Goal: Transaction & Acquisition: Purchase product/service

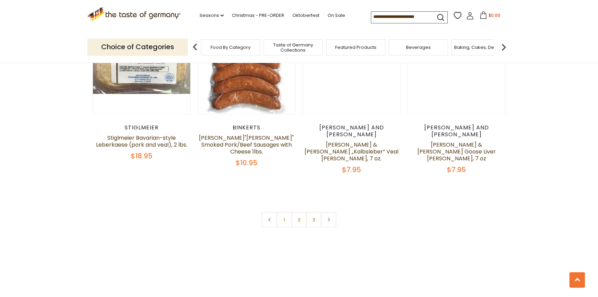
scroll to position [1548, 0]
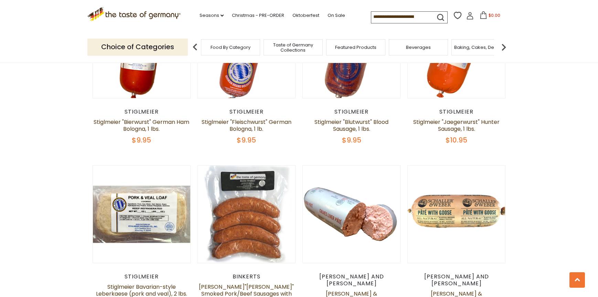
click at [380, 19] on input at bounding box center [400, 17] width 58 height 10
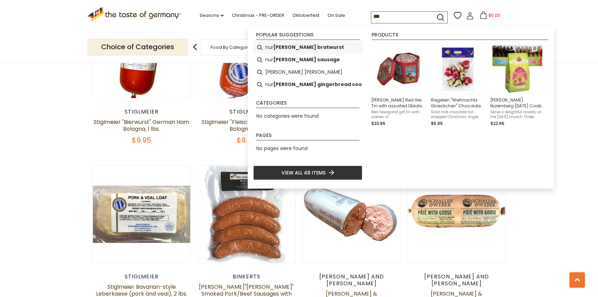
click at [292, 49] on b "emberg bratwurst" at bounding box center [308, 47] width 71 height 8
type input "**********"
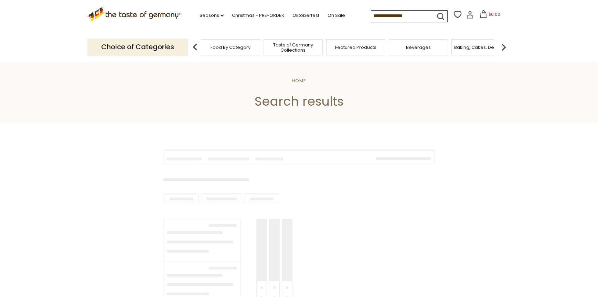
type input "**********"
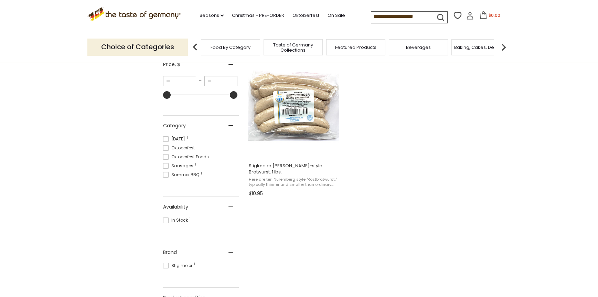
scroll to position [172, 0]
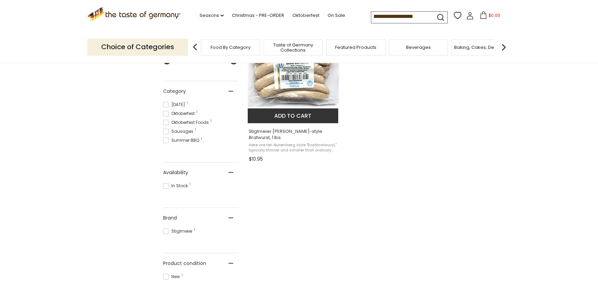
click at [276, 141] on span "Stiglmeier [PERSON_NAME]-style Bratwurst, 1 lbs." at bounding box center [293, 134] width 89 height 12
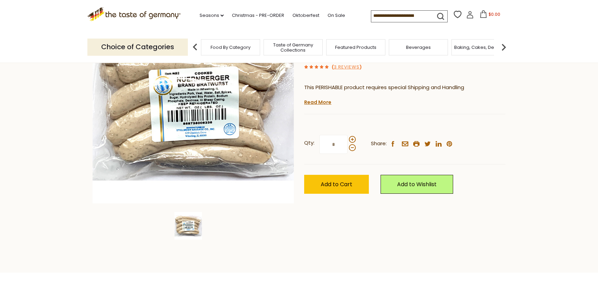
scroll to position [103, 0]
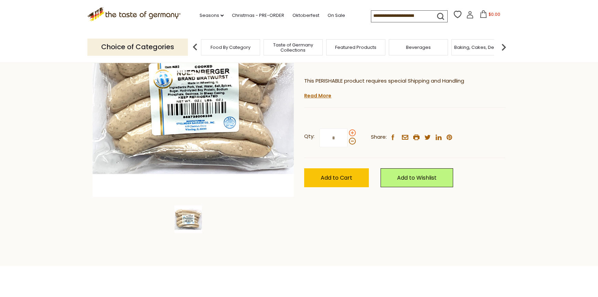
click at [353, 136] on span at bounding box center [352, 132] width 7 height 7
click at [348, 147] on input "*" at bounding box center [333, 137] width 28 height 19
click at [353, 136] on span at bounding box center [352, 132] width 7 height 7
click at [348, 147] on input "*" at bounding box center [333, 137] width 28 height 19
click at [353, 145] on span at bounding box center [352, 141] width 7 height 7
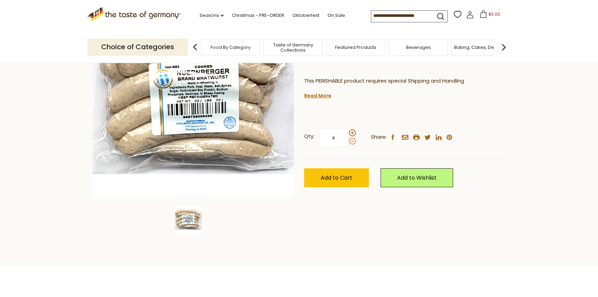
click at [348, 147] on input "*" at bounding box center [333, 137] width 28 height 19
click at [353, 136] on span at bounding box center [352, 132] width 7 height 7
click at [348, 147] on input "*" at bounding box center [333, 137] width 28 height 19
click at [353, 145] on span at bounding box center [352, 141] width 7 height 7
click at [348, 147] on input "*" at bounding box center [333, 137] width 28 height 19
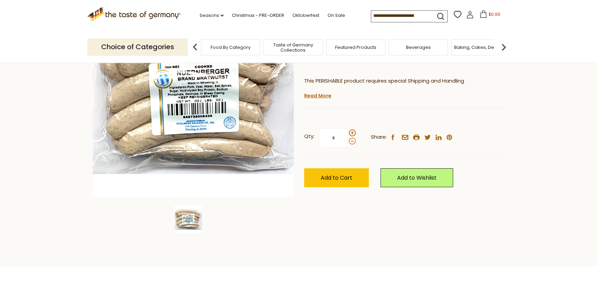
type input "*"
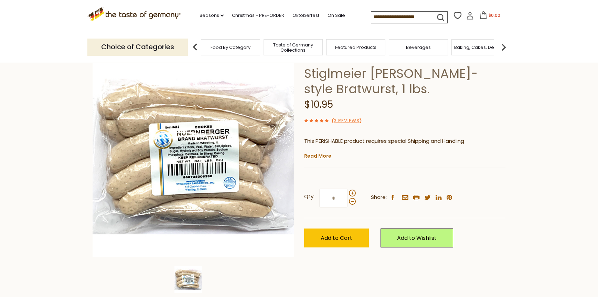
scroll to position [69, 0]
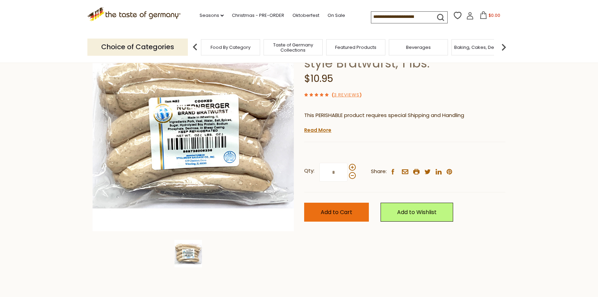
click at [341, 216] on span "Add to Cart" at bounding box center [337, 212] width 32 height 8
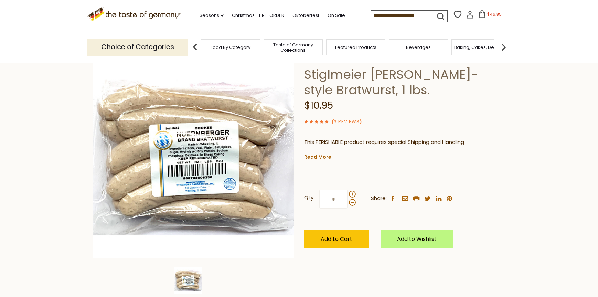
scroll to position [0, 0]
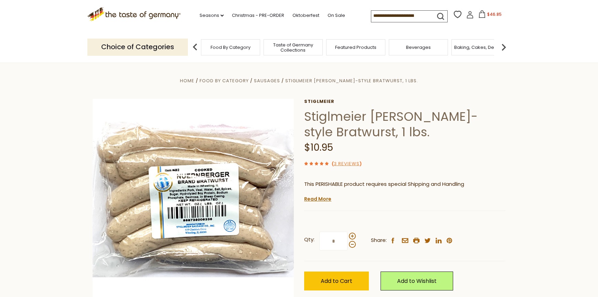
click at [478, 17] on icon at bounding box center [482, 14] width 8 height 8
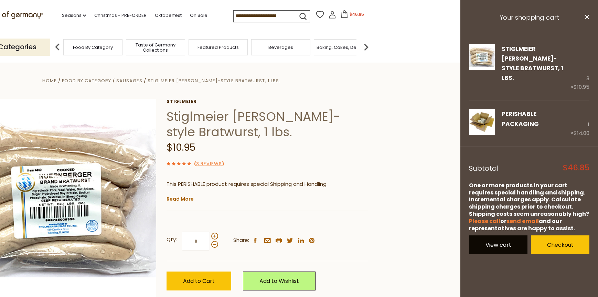
click at [507, 254] on link "View cart" at bounding box center [498, 244] width 58 height 19
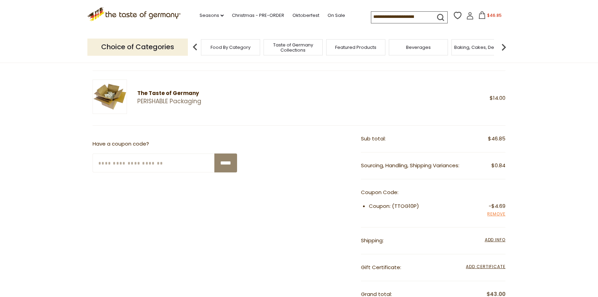
scroll to position [138, 0]
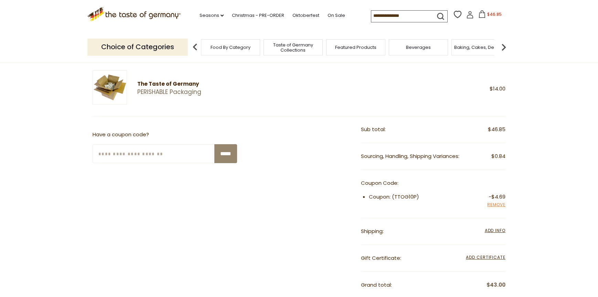
scroll to position [138, 0]
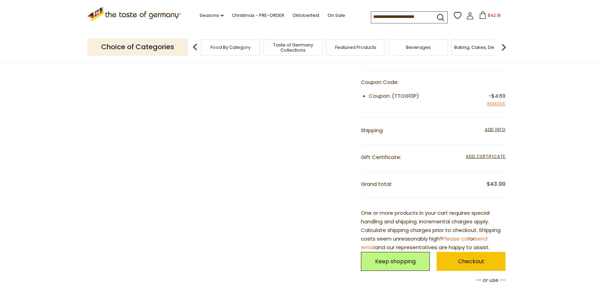
scroll to position [275, 0]
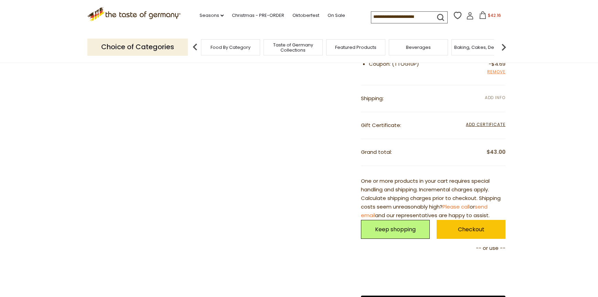
click at [493, 100] on span "Add Info" at bounding box center [495, 98] width 21 height 6
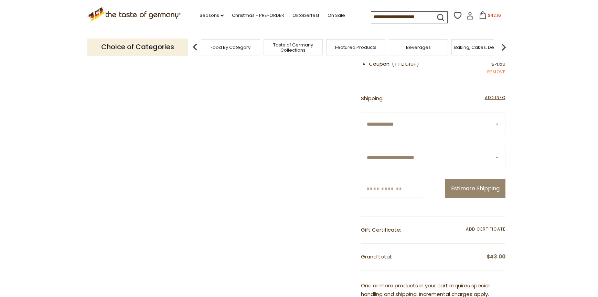
click at [422, 170] on select "**********" at bounding box center [433, 158] width 145 height 24
select select "**"
click at [361, 170] on select "**********" at bounding box center [433, 158] width 145 height 24
click at [391, 198] on input "Zip/Postcode" at bounding box center [392, 188] width 63 height 19
type input "*****"
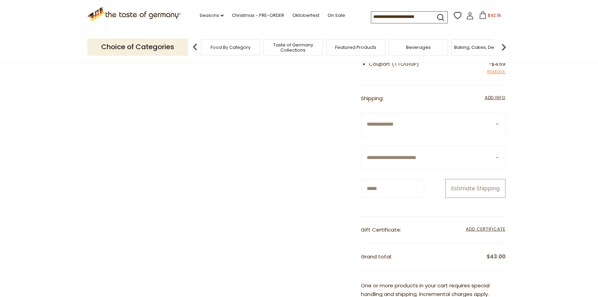
click at [475, 198] on button "Estimate Shipping" at bounding box center [475, 188] width 60 height 19
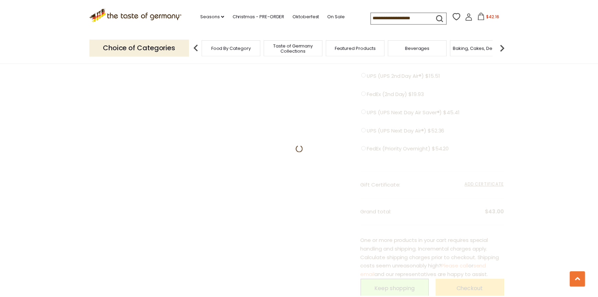
scroll to position [329, 0]
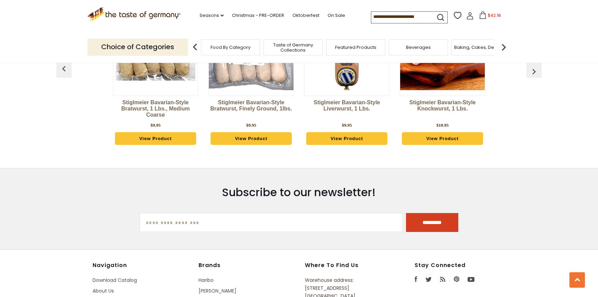
click at [493, 17] on span "$42.16" at bounding box center [494, 15] width 13 height 6
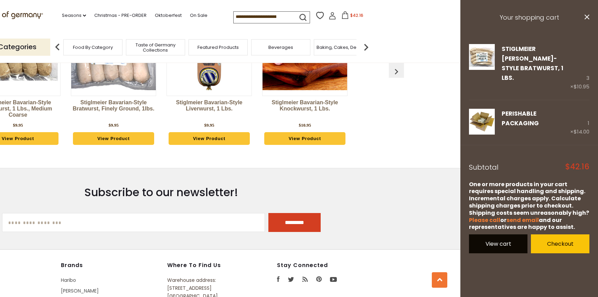
click at [510, 253] on link "View cart" at bounding box center [498, 243] width 58 height 19
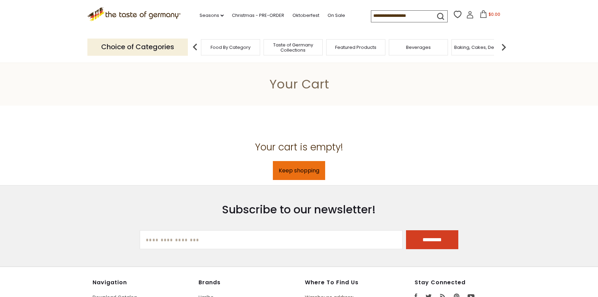
click at [298, 180] on link "Keep shopping" at bounding box center [299, 170] width 52 height 19
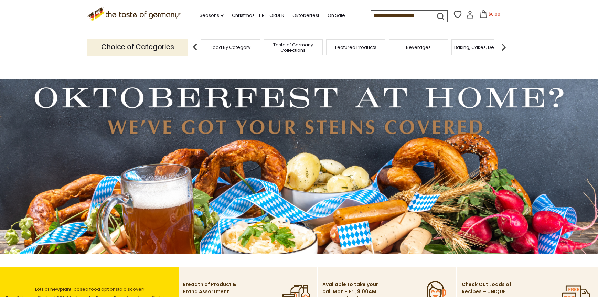
click at [378, 15] on input at bounding box center [400, 16] width 58 height 10
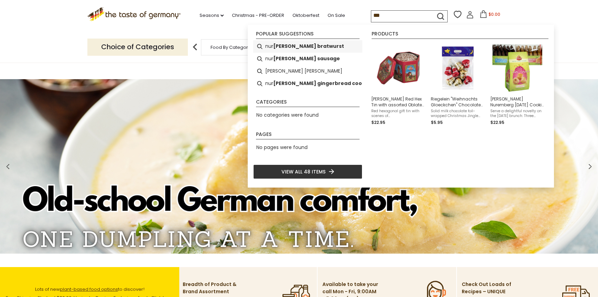
click at [300, 48] on b "emberg bratwurst" at bounding box center [308, 46] width 71 height 8
type input "**********"
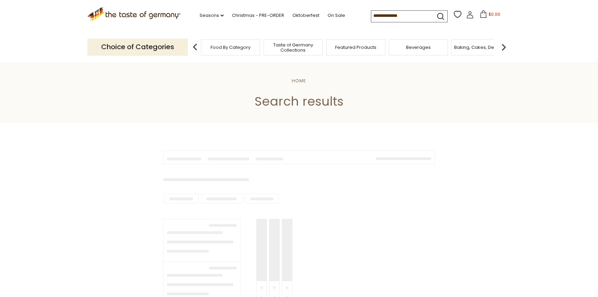
type input "**********"
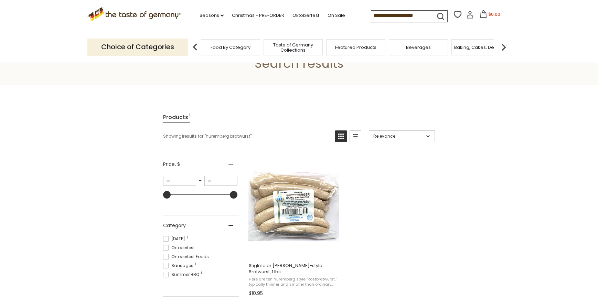
scroll to position [138, 0]
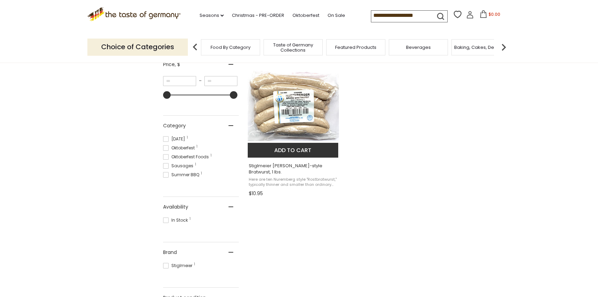
click at [294, 158] on button "Add to cart" at bounding box center [293, 150] width 90 height 15
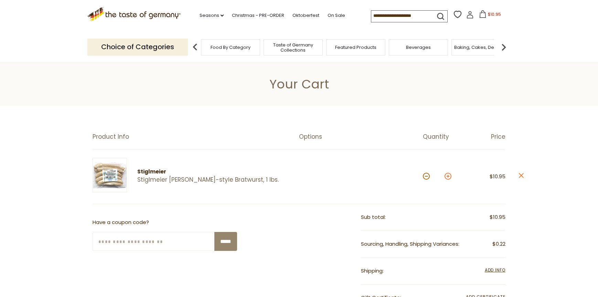
click at [451, 180] on button at bounding box center [448, 176] width 7 height 7
type input "*"
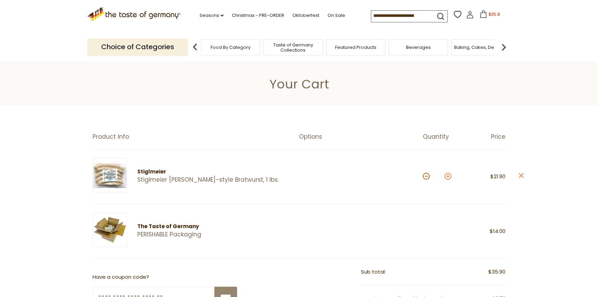
click at [451, 180] on button at bounding box center [448, 176] width 7 height 7
type input "*"
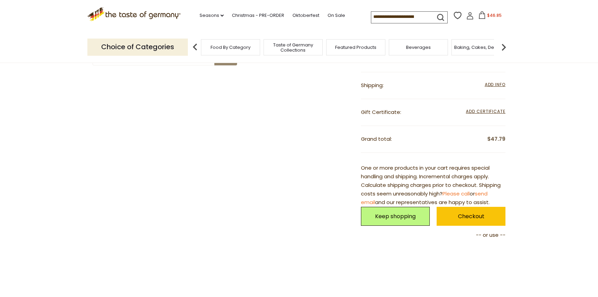
scroll to position [241, 0]
